Goal: Information Seeking & Learning: Learn about a topic

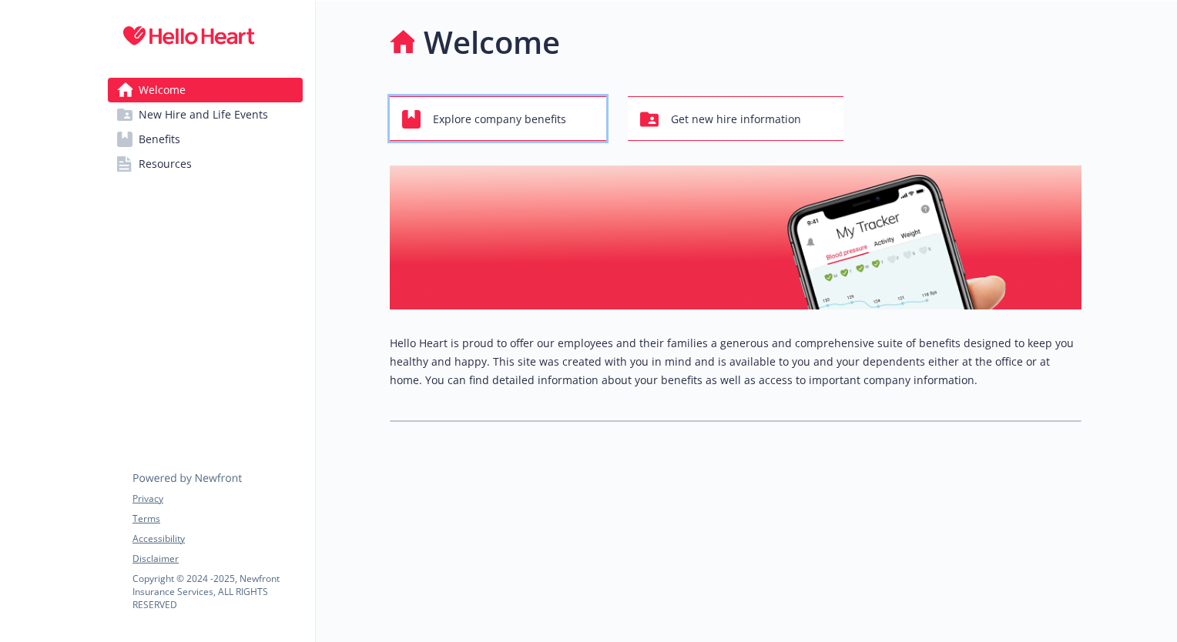
click at [508, 125] on span "Explore company benefits" at bounding box center [499, 119] width 133 height 29
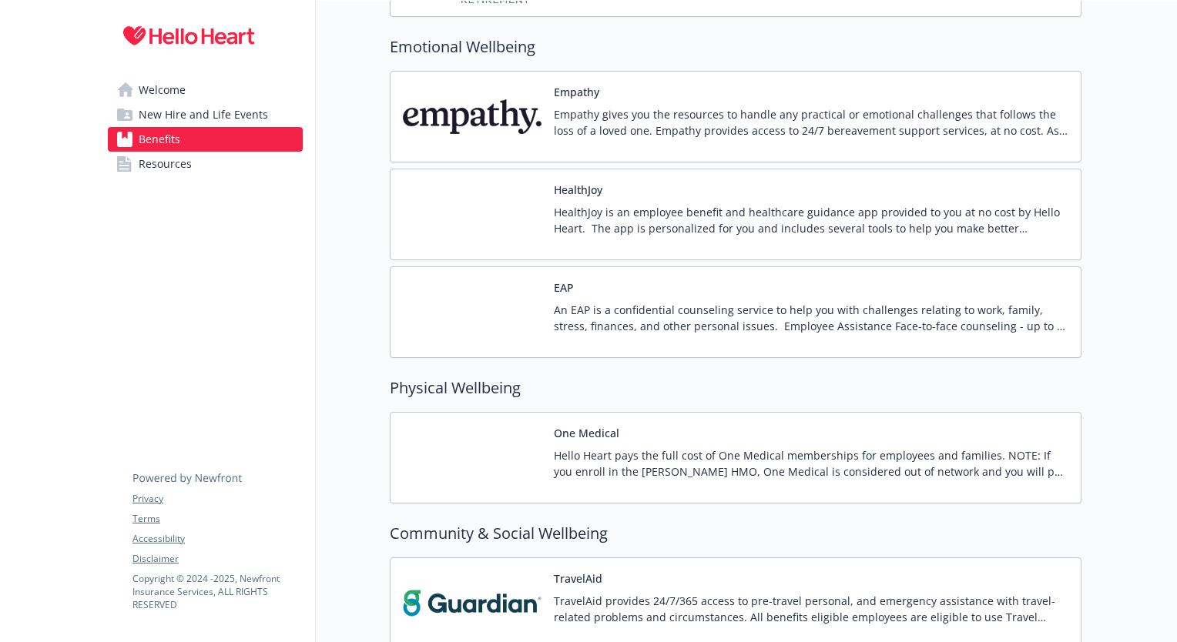
scroll to position [2245, 6]
